Goal: Use online tool/utility

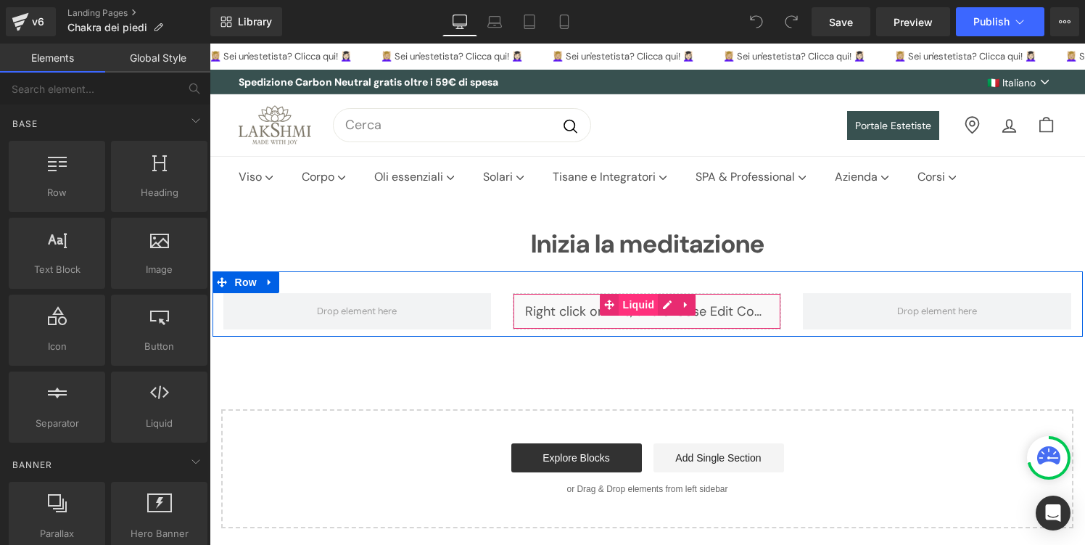
click at [643, 307] on span "Liquid" at bounding box center [638, 305] width 39 height 22
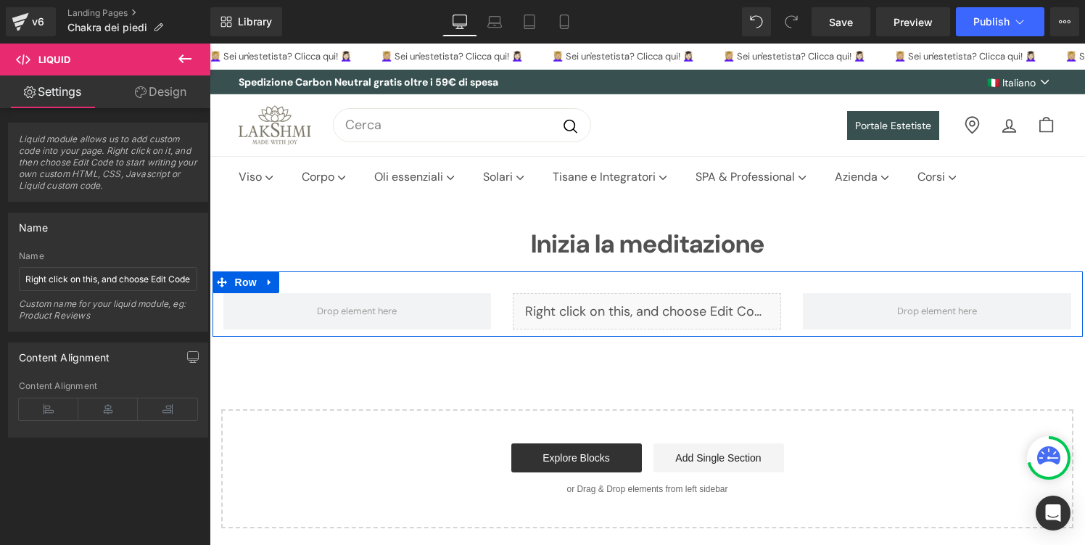
click at [666, 308] on div "Liquid" at bounding box center [647, 311] width 268 height 36
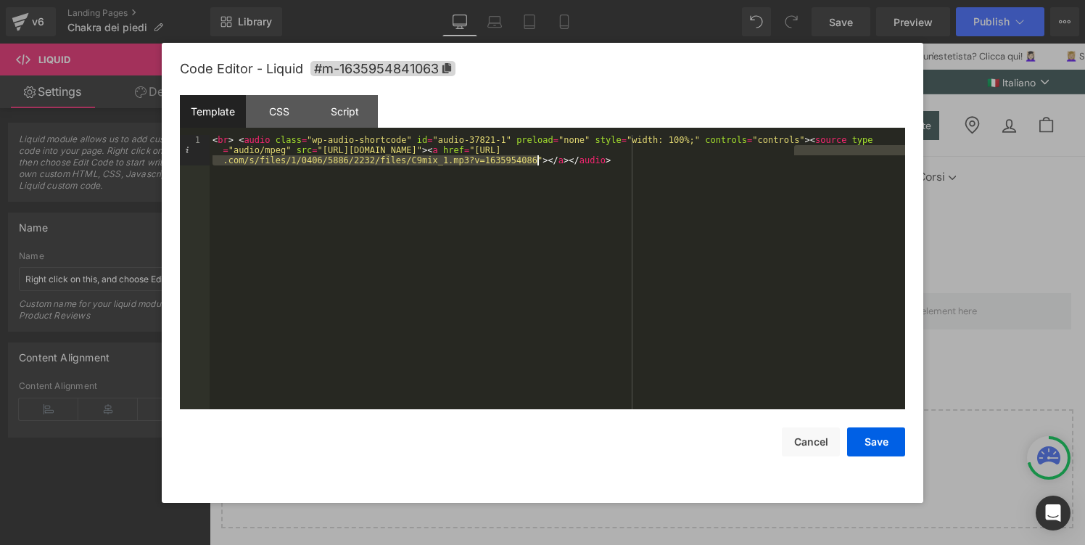
drag, startPoint x: 795, startPoint y: 150, endPoint x: 537, endPoint y: 162, distance: 258.4
click at [537, 162] on div "< br > < audio class = "wp-audio-shortcode" id = "audio-37821-1" preload = "non…" at bounding box center [557, 302] width 695 height 335
click at [807, 442] on button "Cancel" at bounding box center [811, 441] width 58 height 29
